Goal: Navigation & Orientation: Find specific page/section

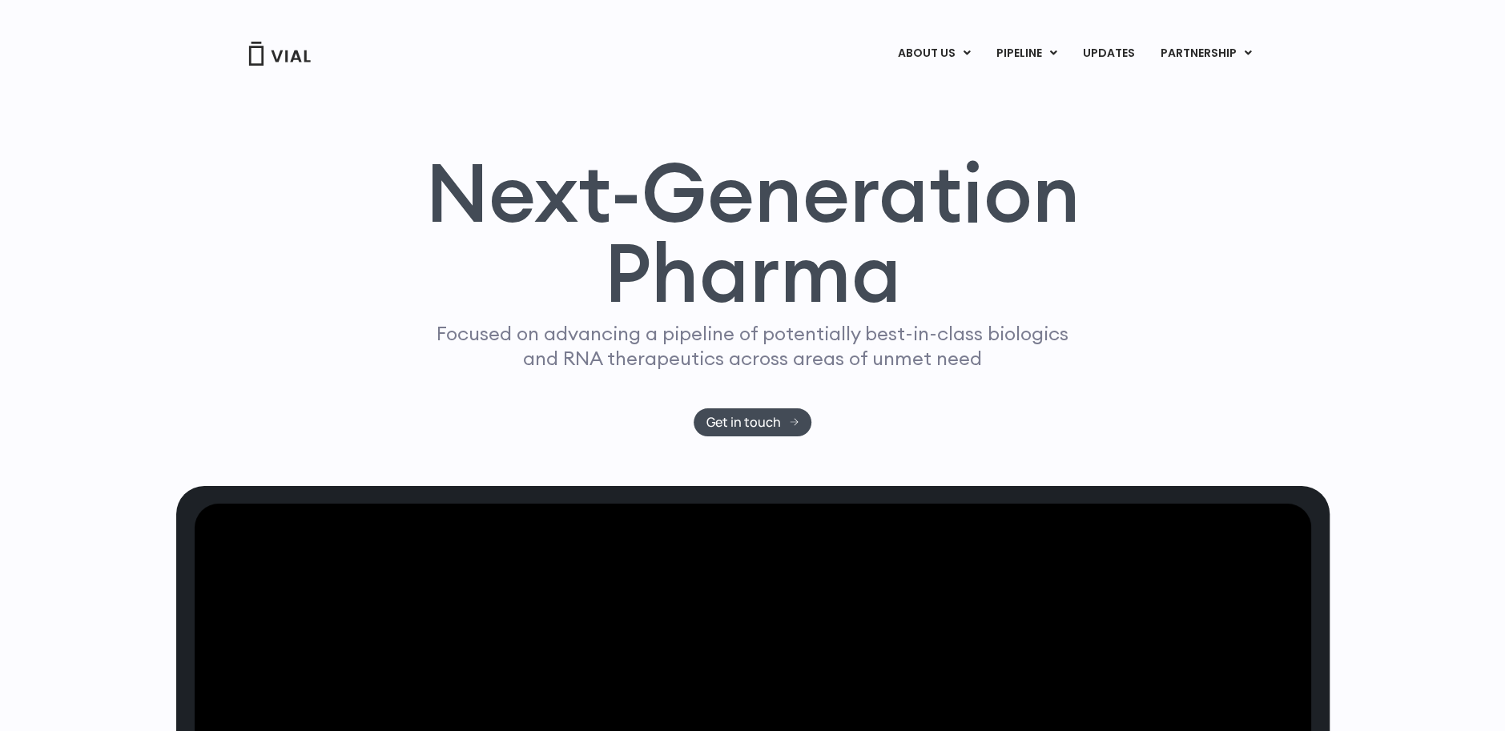
scroll to position [80, 0]
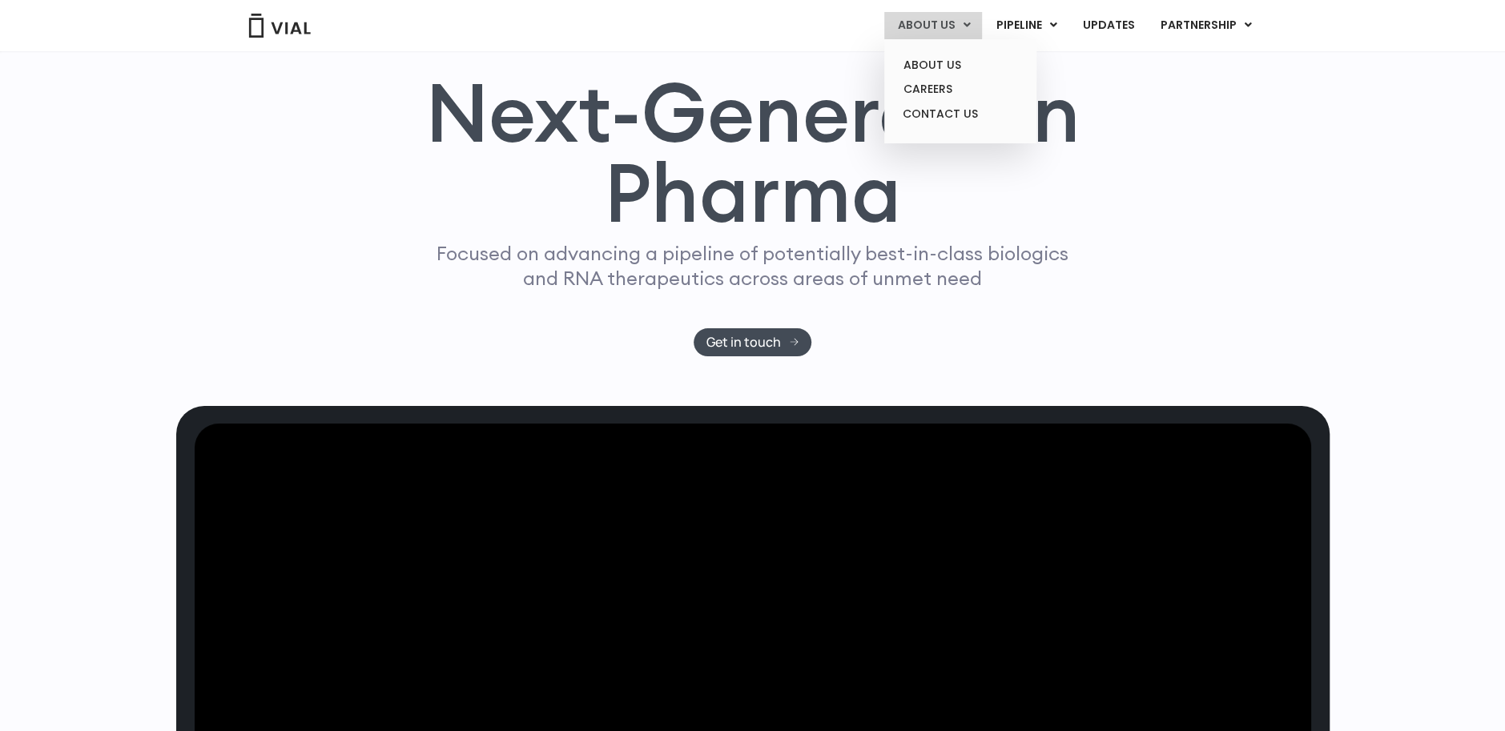
click at [935, 29] on link "ABOUT US" at bounding box center [933, 25] width 98 height 27
click at [938, 70] on link "ABOUT US" at bounding box center [960, 65] width 140 height 25
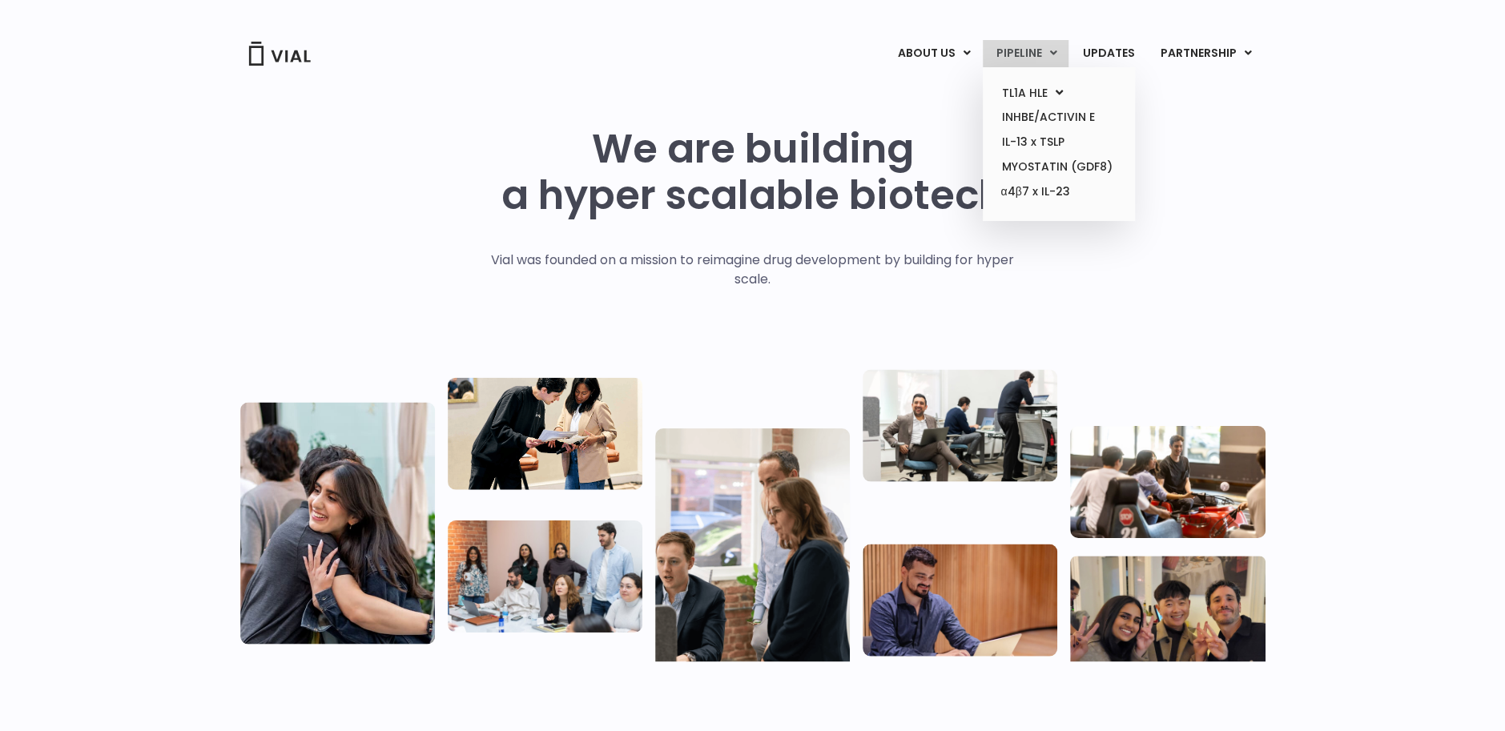
click at [1056, 50] on icon at bounding box center [1052, 52] width 7 height 11
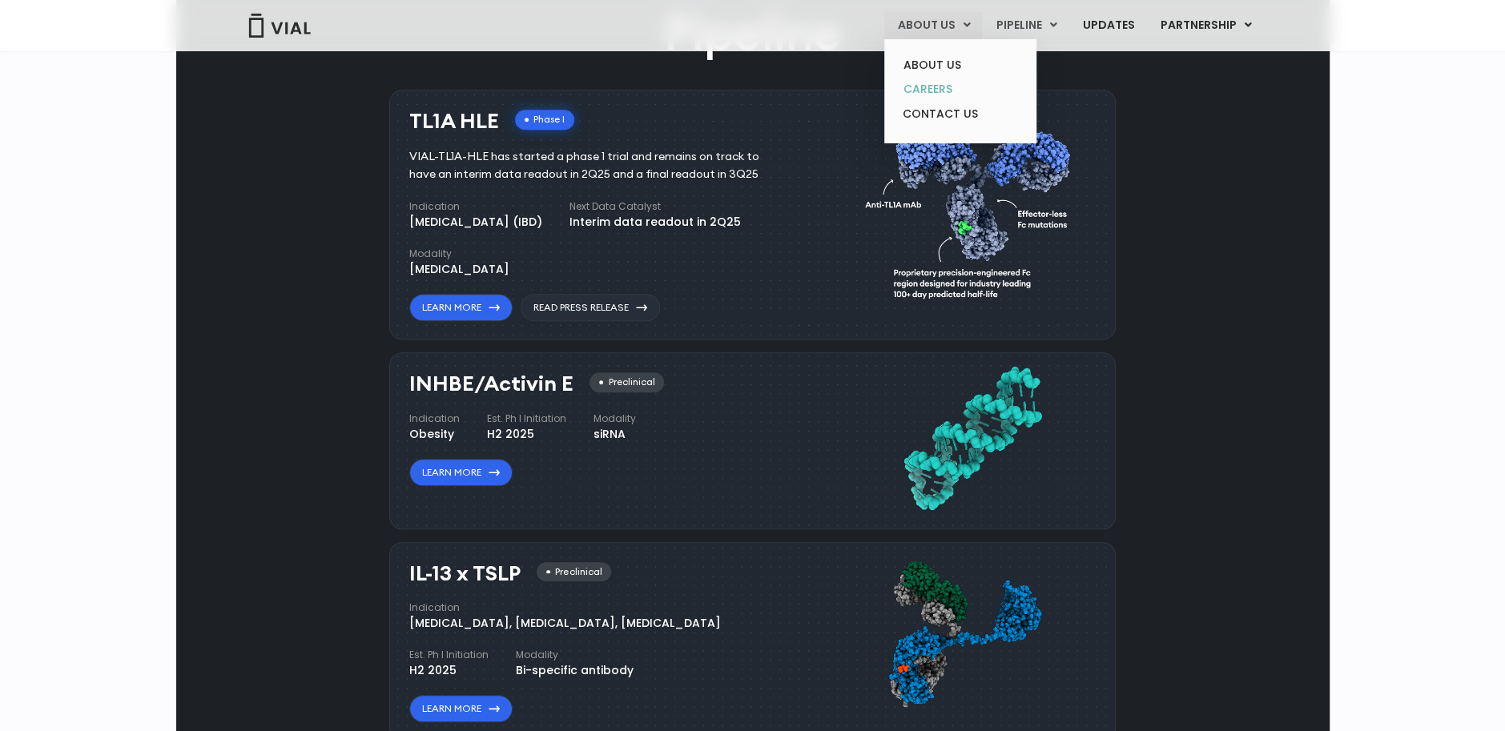
click at [939, 84] on link "CAREERS" at bounding box center [960, 89] width 140 height 25
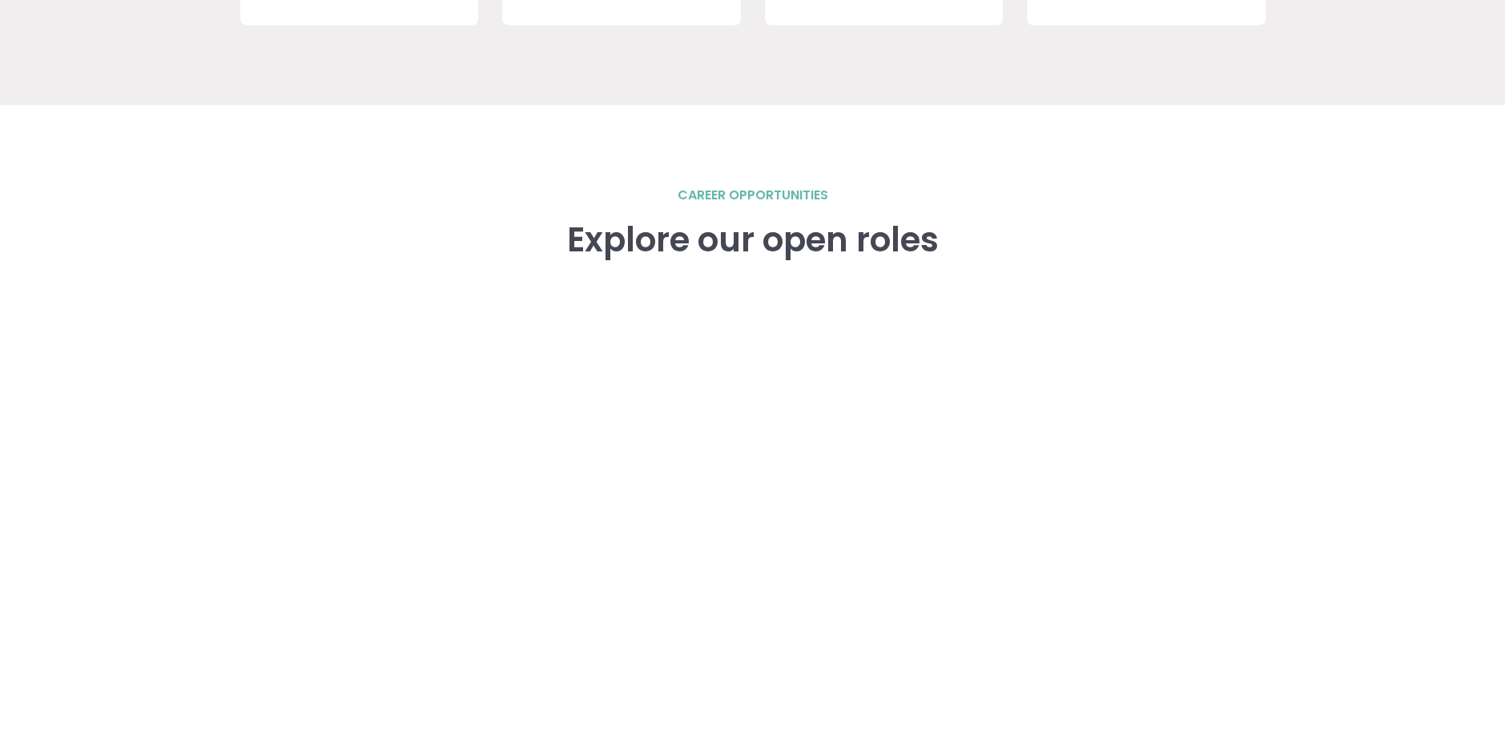
scroll to position [2242, 0]
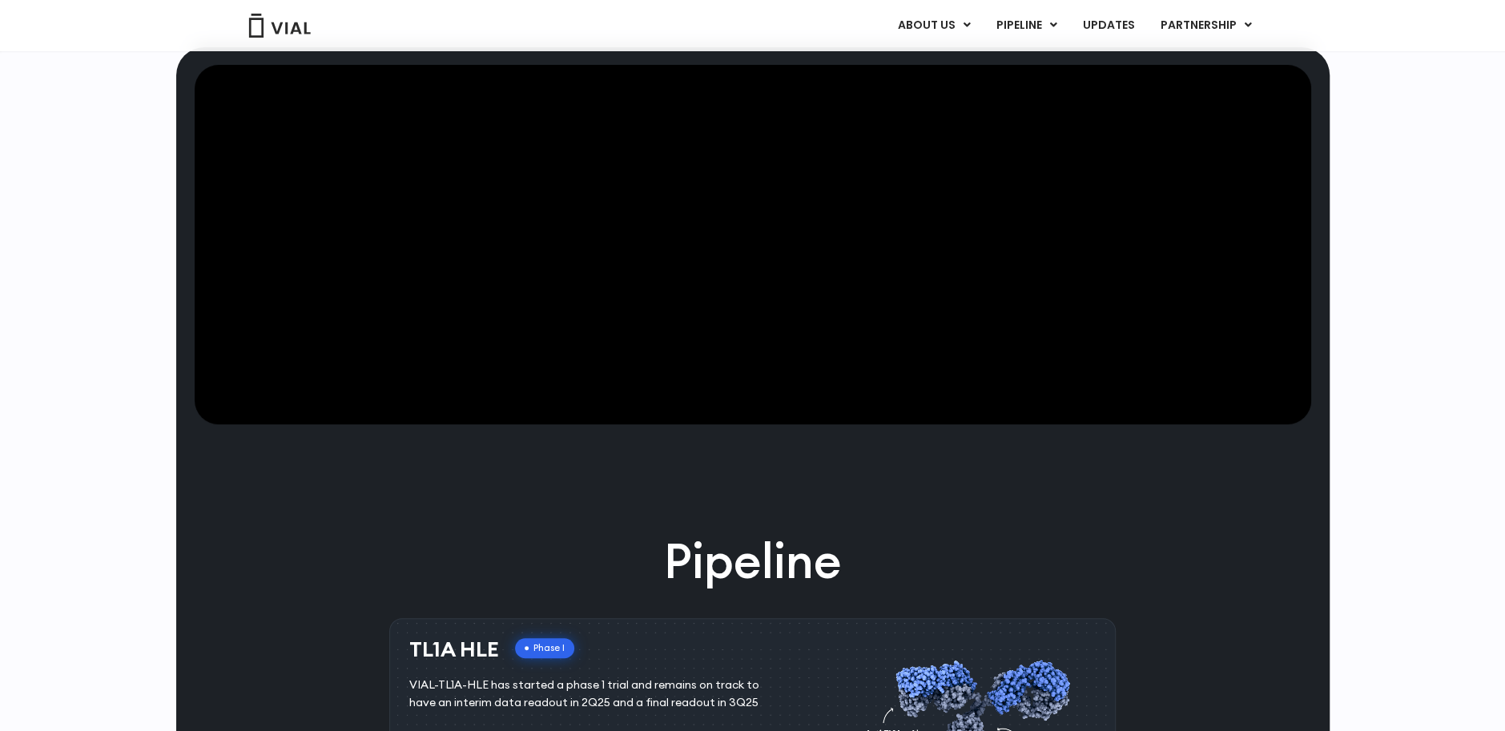
scroll to position [270, 0]
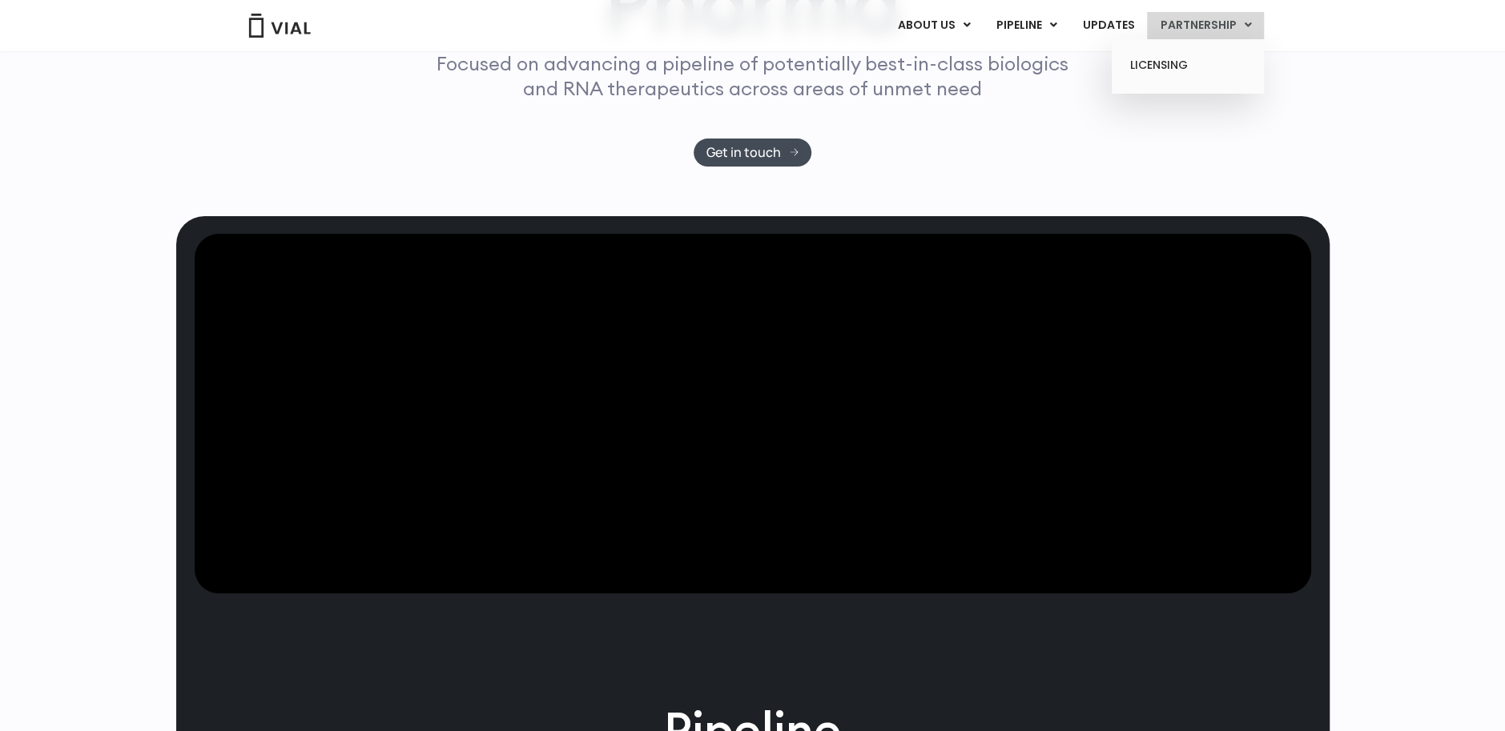
click at [1252, 27] on link "PARTNERSHIP" at bounding box center [1205, 25] width 117 height 27
click at [1210, 62] on link "LICENSING" at bounding box center [1187, 66] width 140 height 26
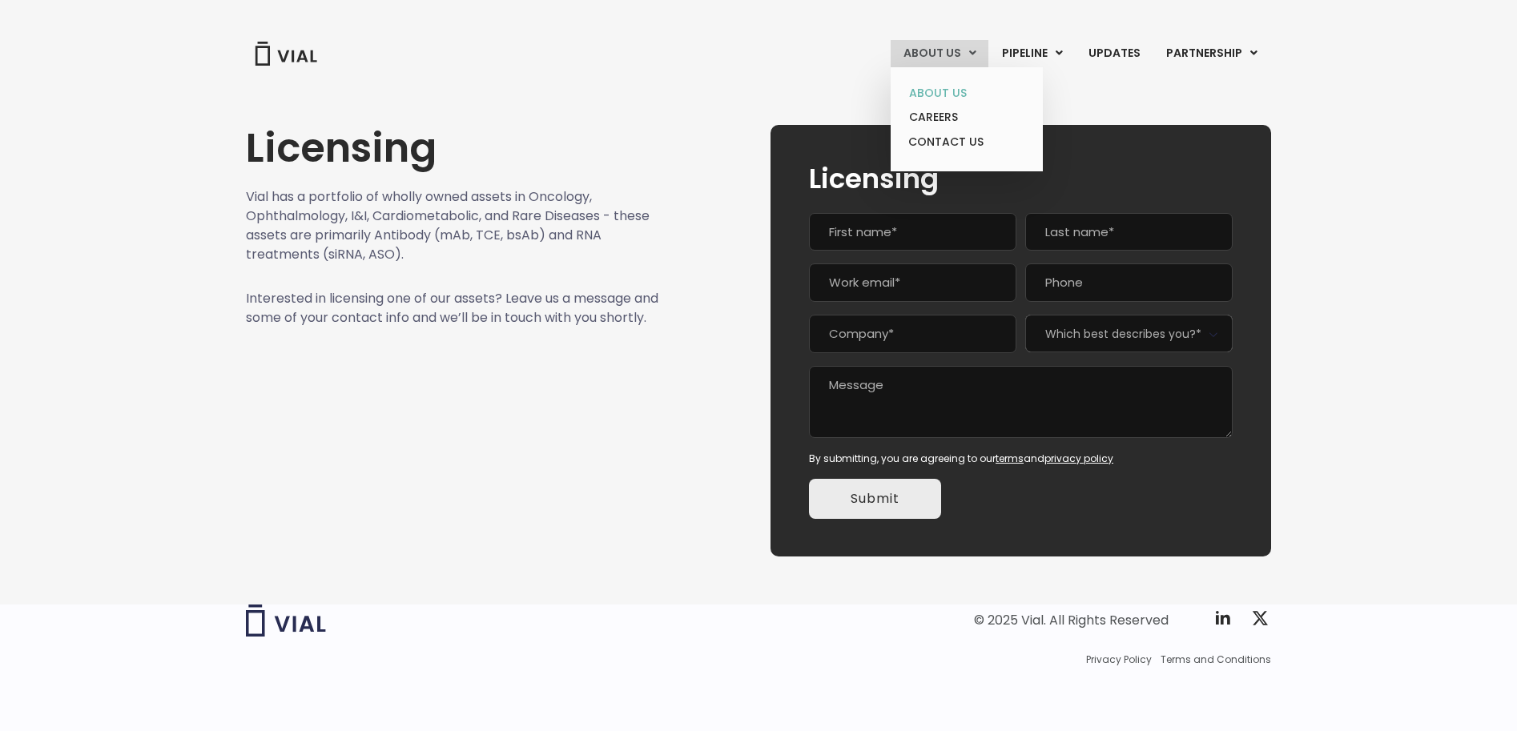
click at [943, 100] on link "ABOUT US" at bounding box center [966, 93] width 140 height 25
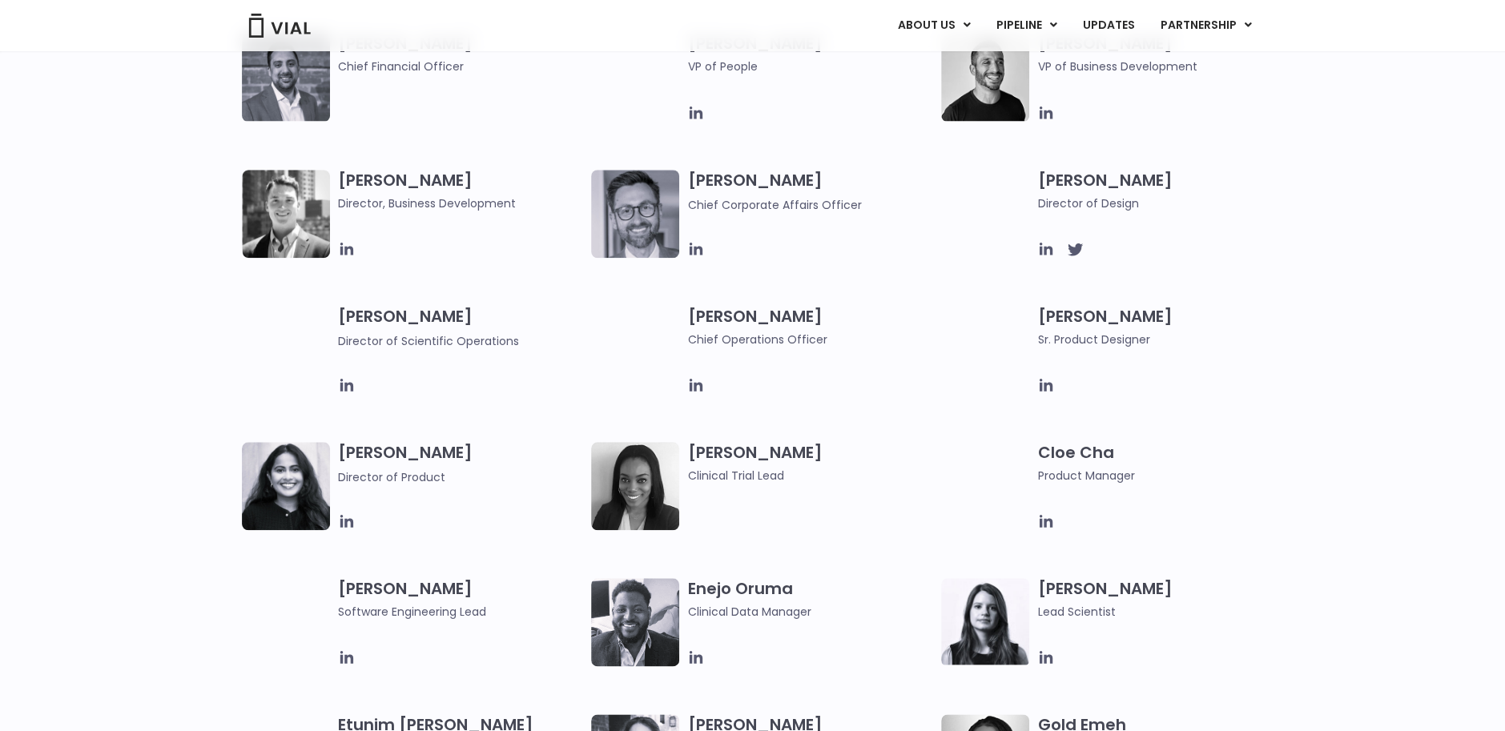
scroll to position [1121, 0]
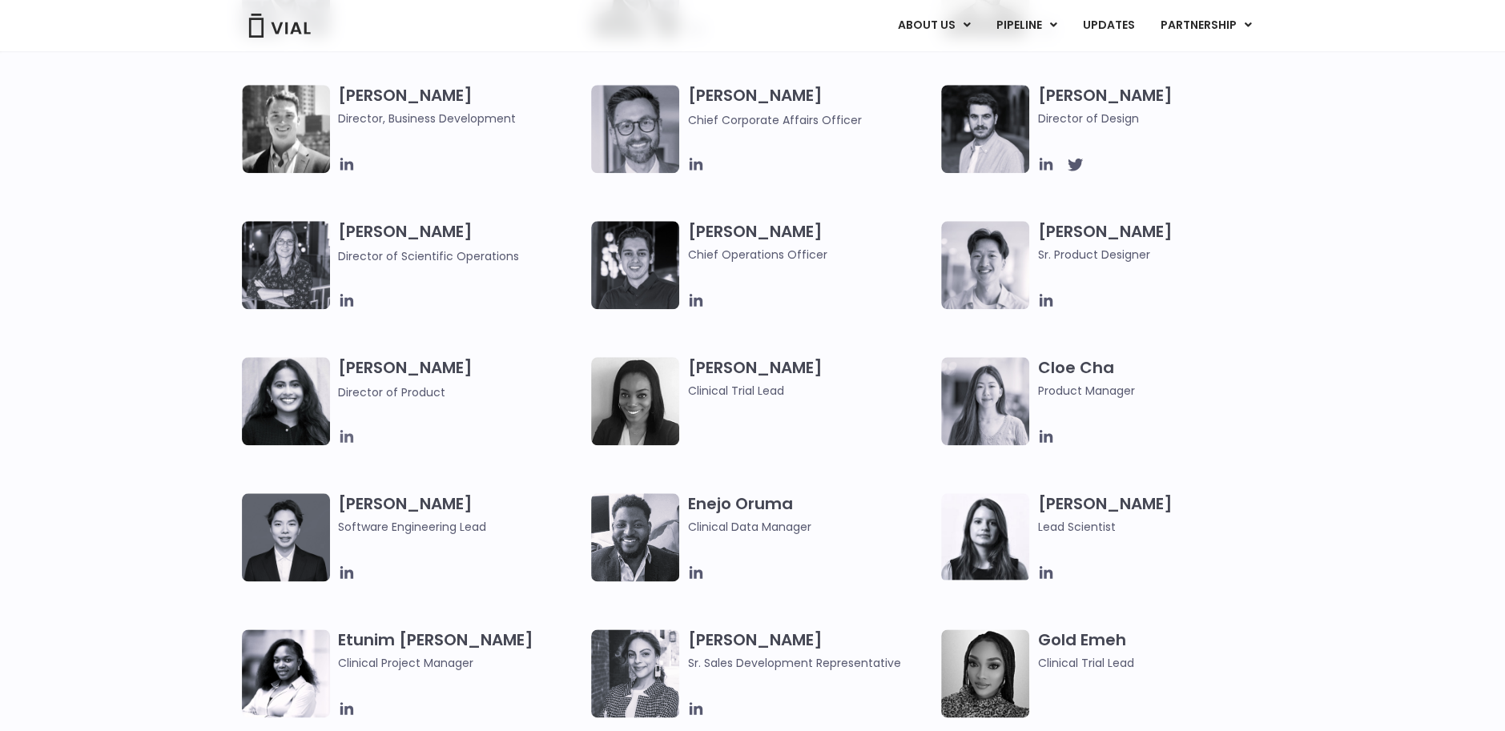
click at [347, 437] on icon at bounding box center [347, 437] width 18 height 18
